Goal: Task Accomplishment & Management: Use online tool/utility

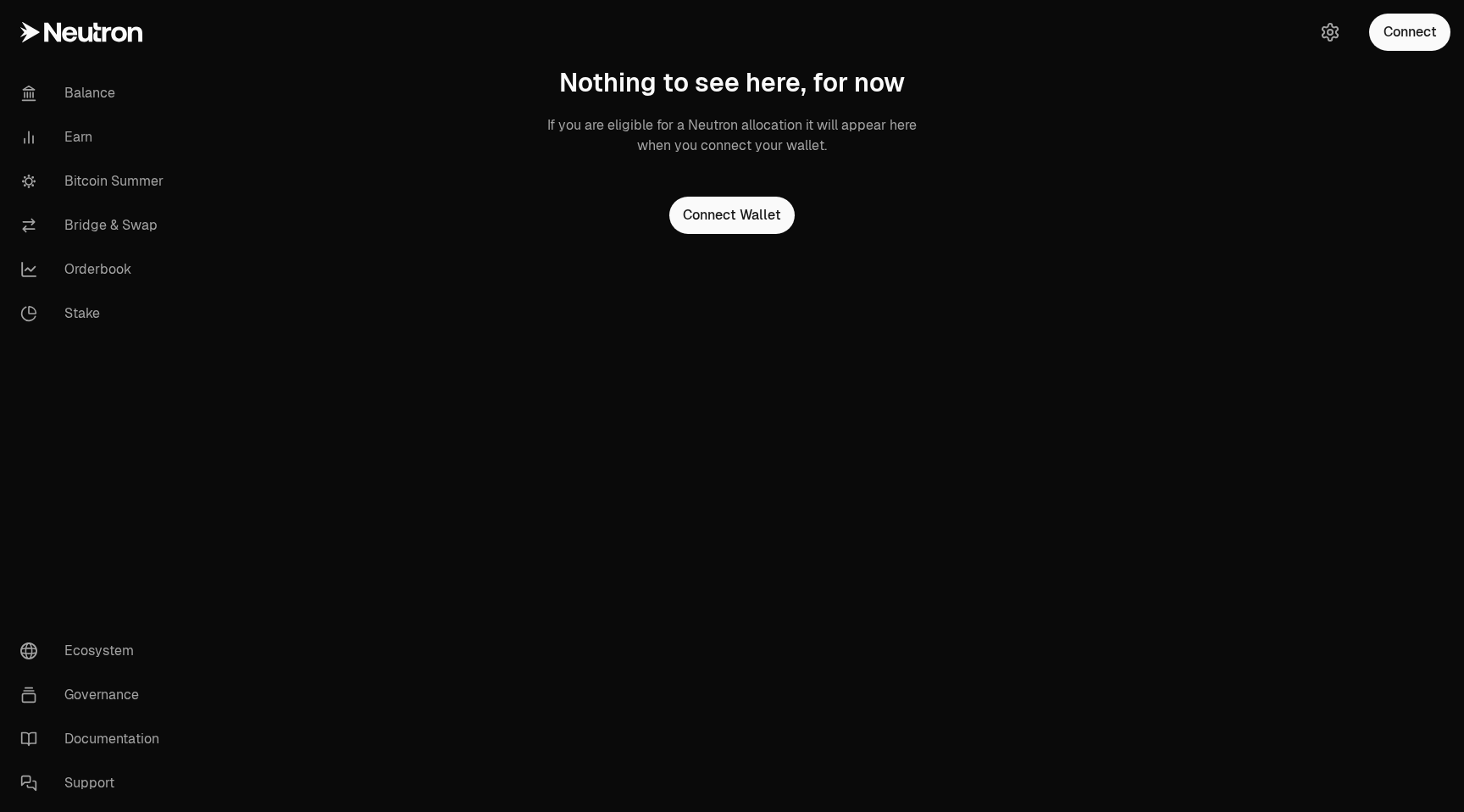
click at [1416, 33] on button "Connect" at bounding box center [1410, 32] width 81 height 37
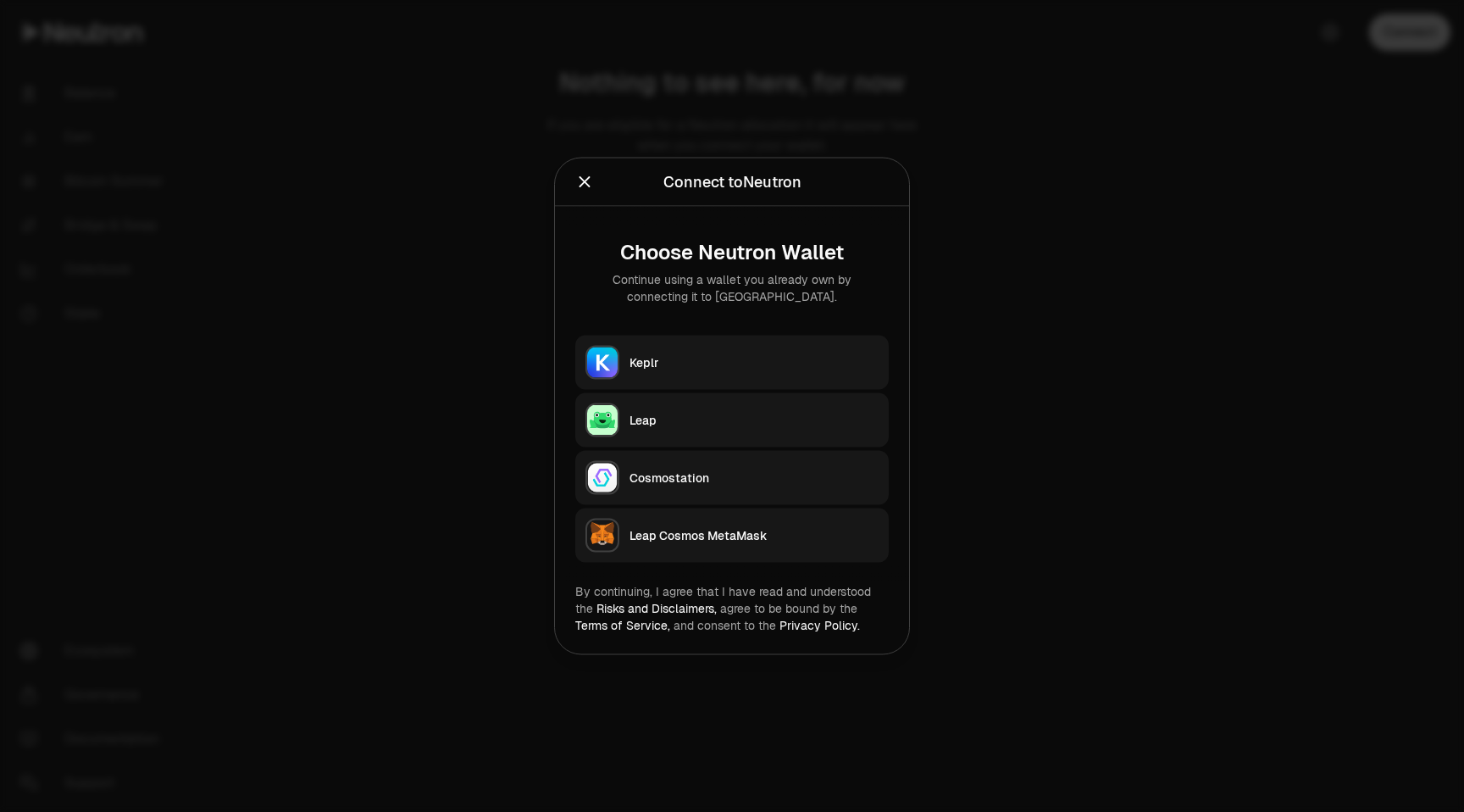
click at [705, 359] on div "Keplr" at bounding box center [754, 362] width 249 height 17
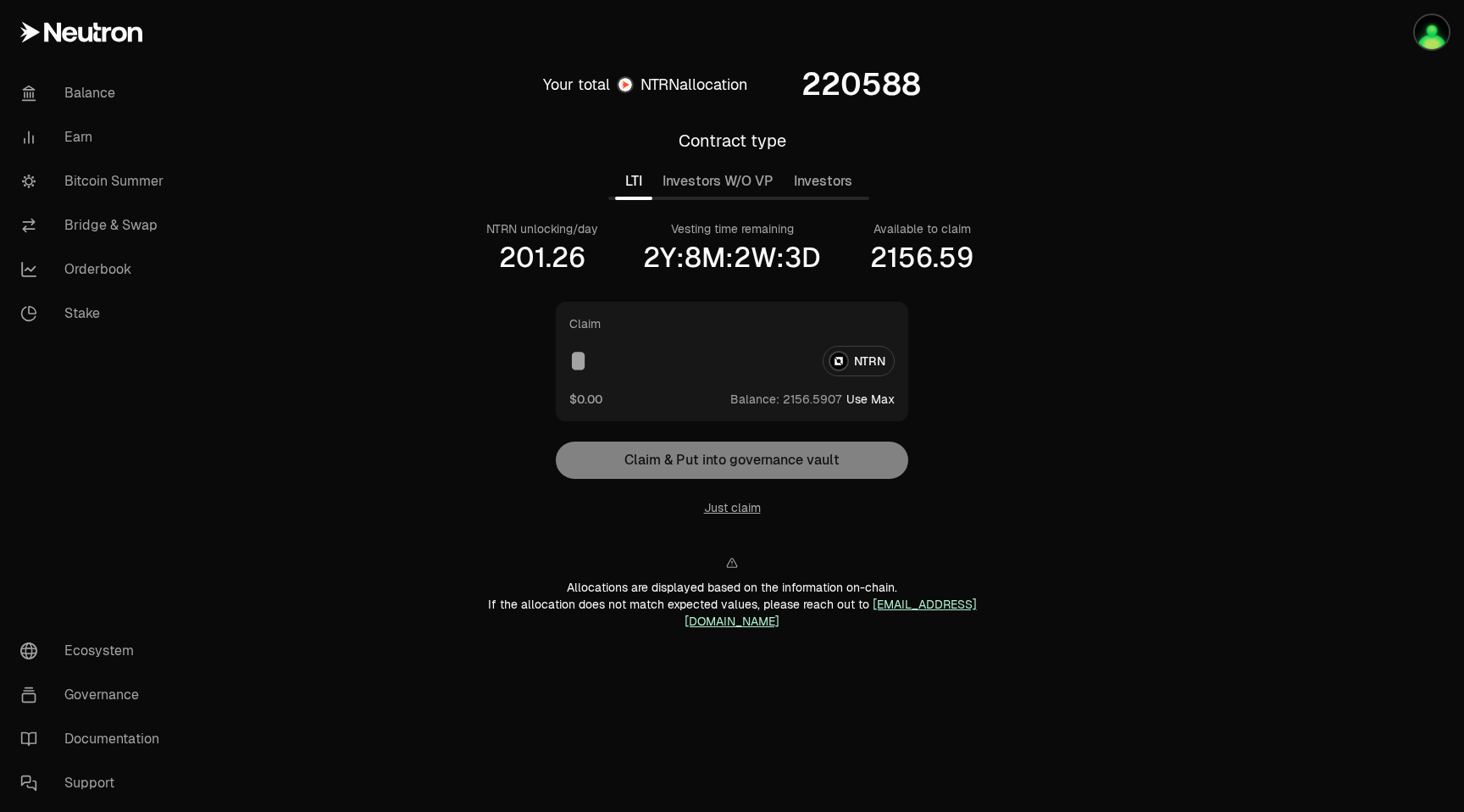
click at [596, 369] on input at bounding box center [688, 361] width 240 height 30
click at [874, 401] on button "Use Max" at bounding box center [871, 399] width 48 height 17
type input "**********"
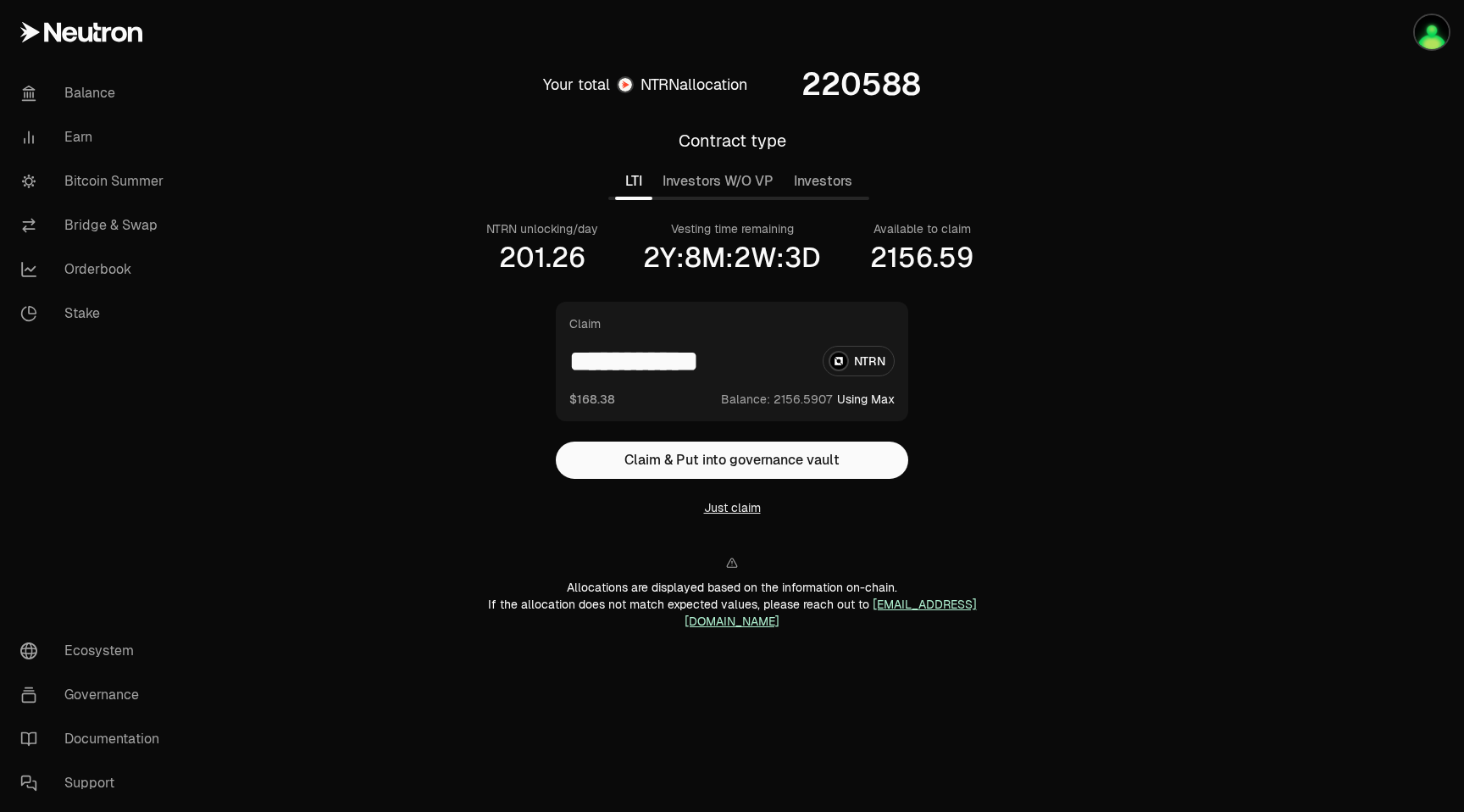
click at [734, 505] on button "Just claim" at bounding box center [733, 507] width 57 height 17
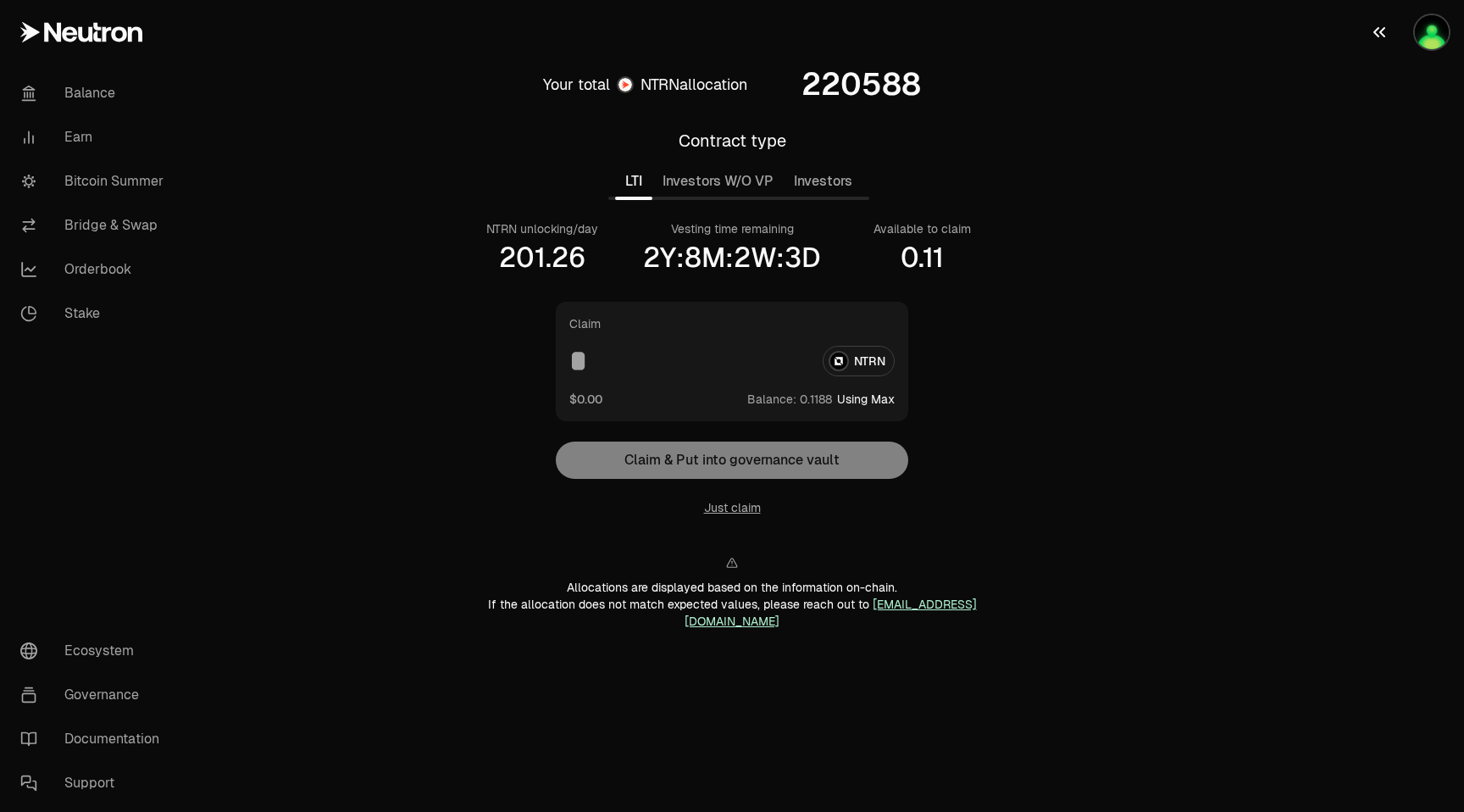
click at [1439, 32] on img "button" at bounding box center [1432, 32] width 34 height 34
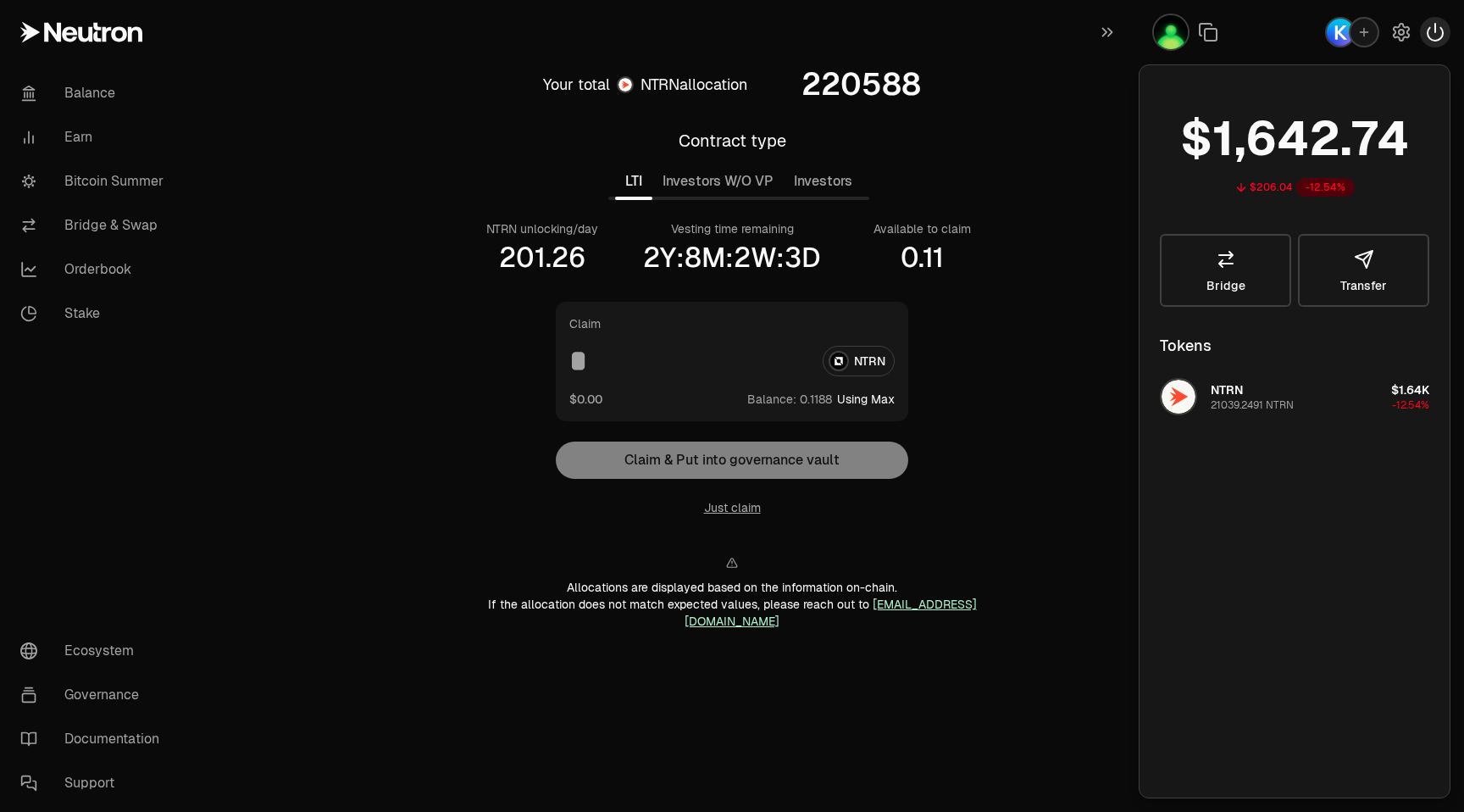
click at [1434, 32] on icon "button" at bounding box center [1435, 32] width 20 height 20
